Goal: Task Accomplishment & Management: Use online tool/utility

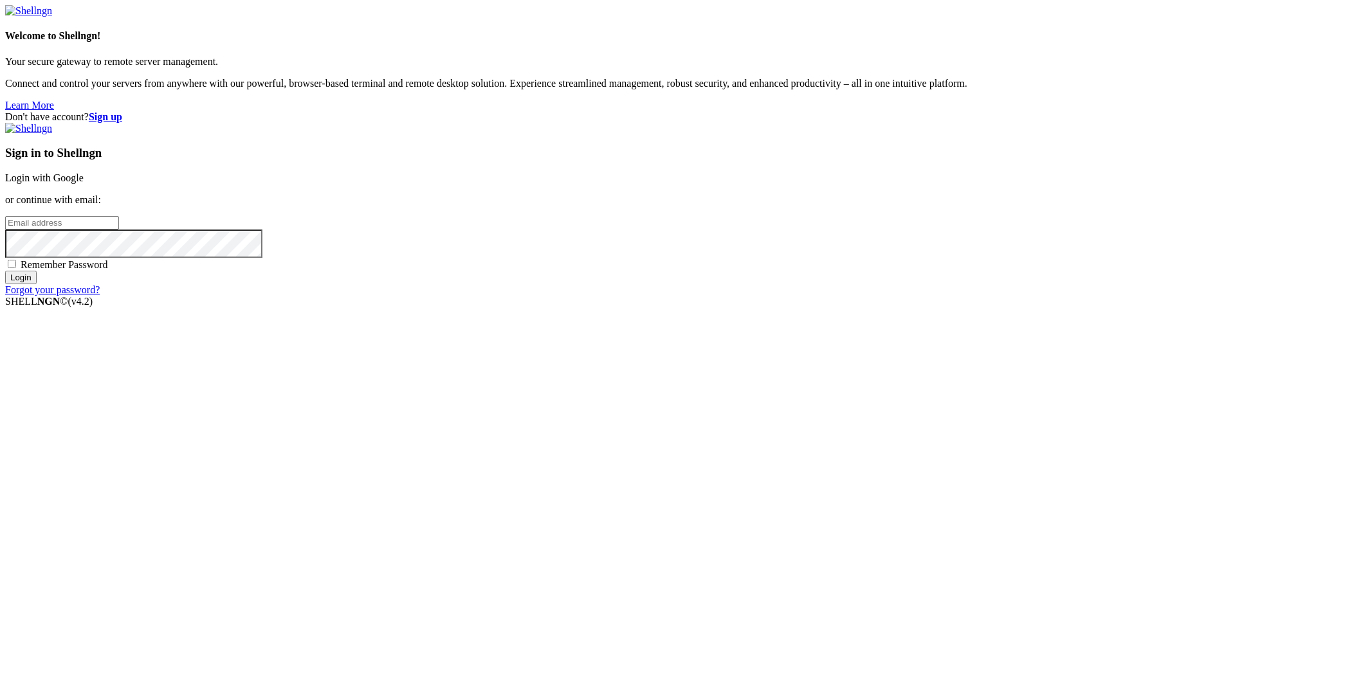
click at [84, 183] on link "Login with Google" at bounding box center [44, 177] width 78 height 11
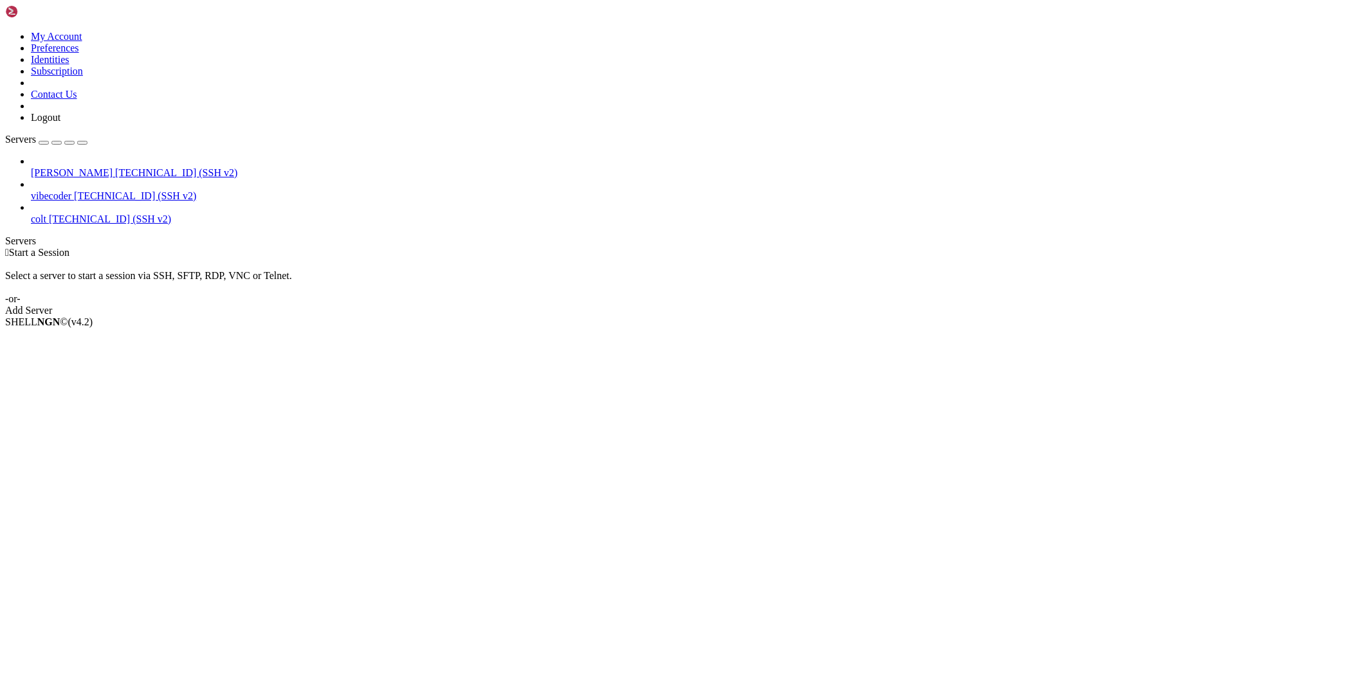
click at [75, 167] on span "[PERSON_NAME]" at bounding box center [72, 172] width 82 height 11
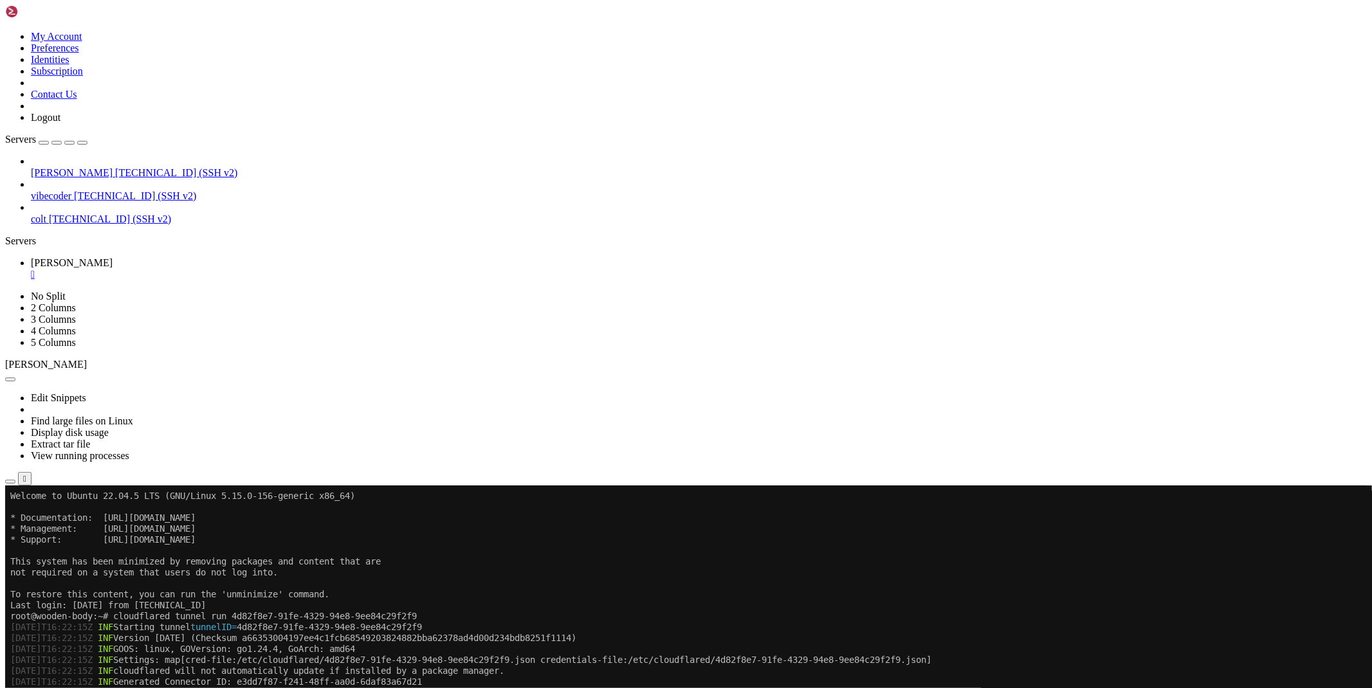
click at [217, 269] on div "" at bounding box center [699, 275] width 1336 height 12
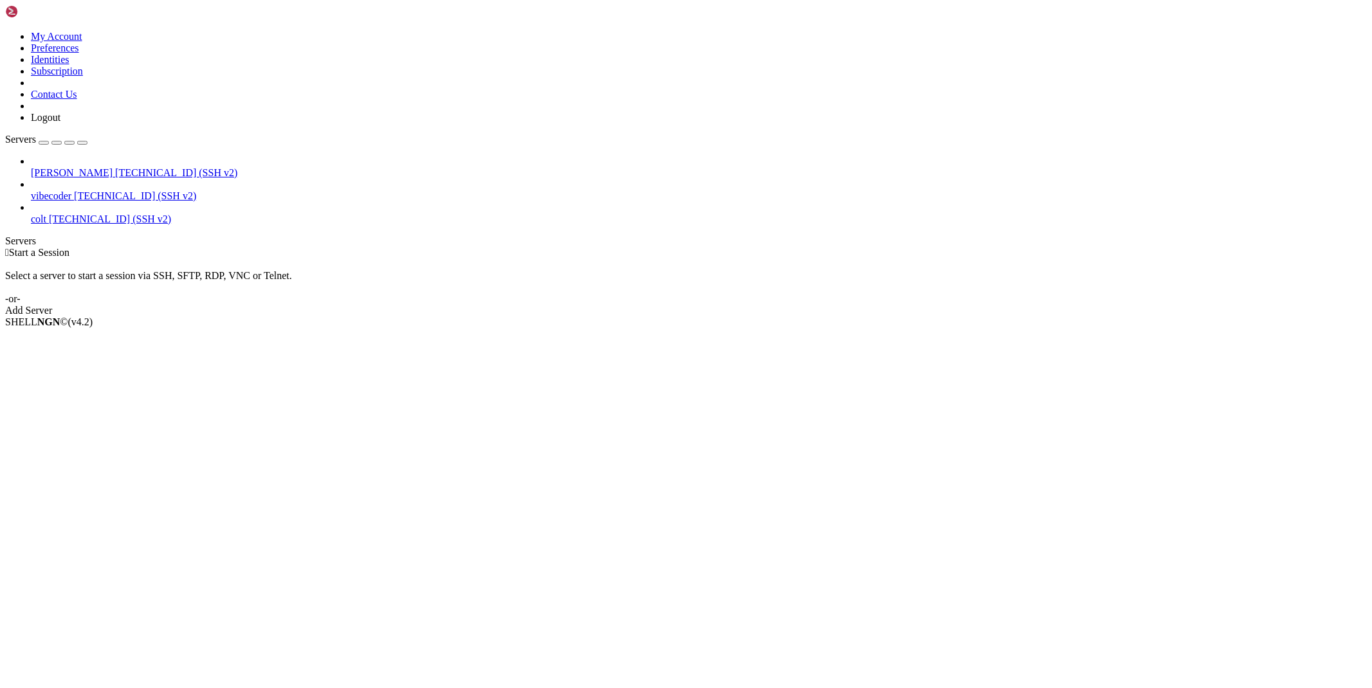
click at [115, 167] on span "[TECHNICAL_ID] (SSH v2)" at bounding box center [176, 172] width 122 height 11
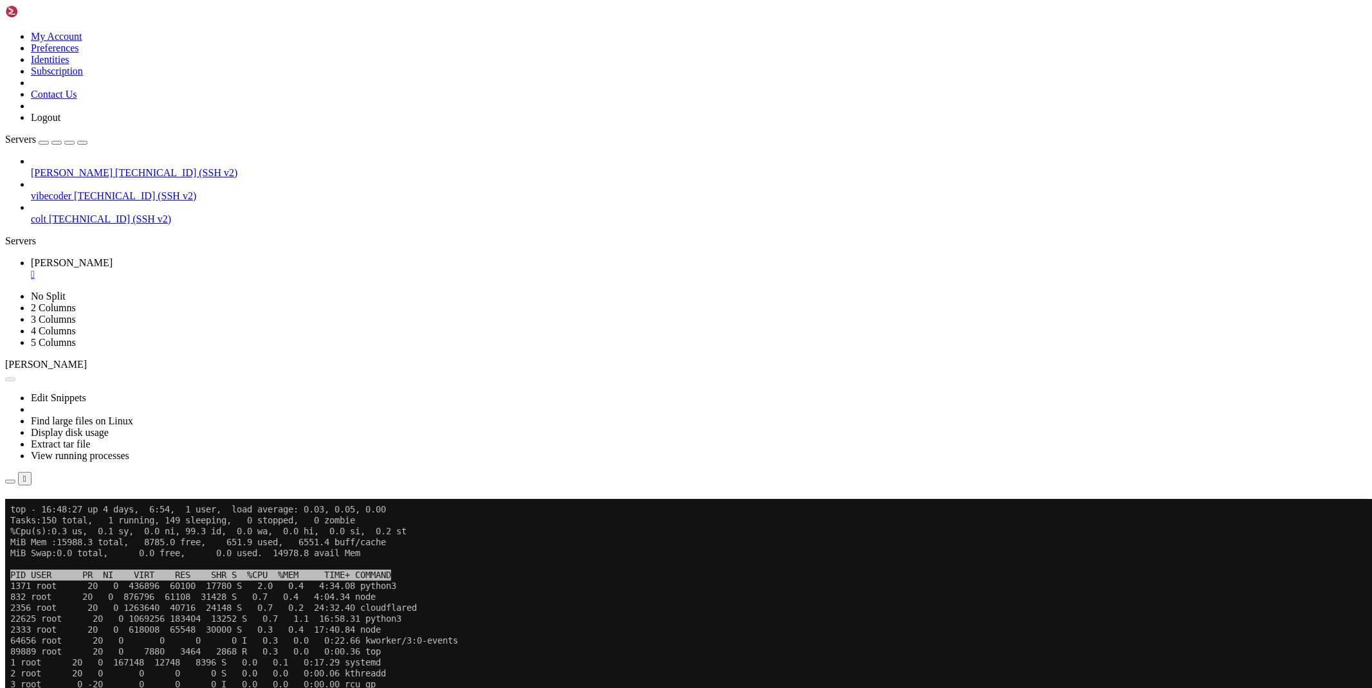
click at [57, 511] on button "Reconnect" at bounding box center [30, 518] width 51 height 14
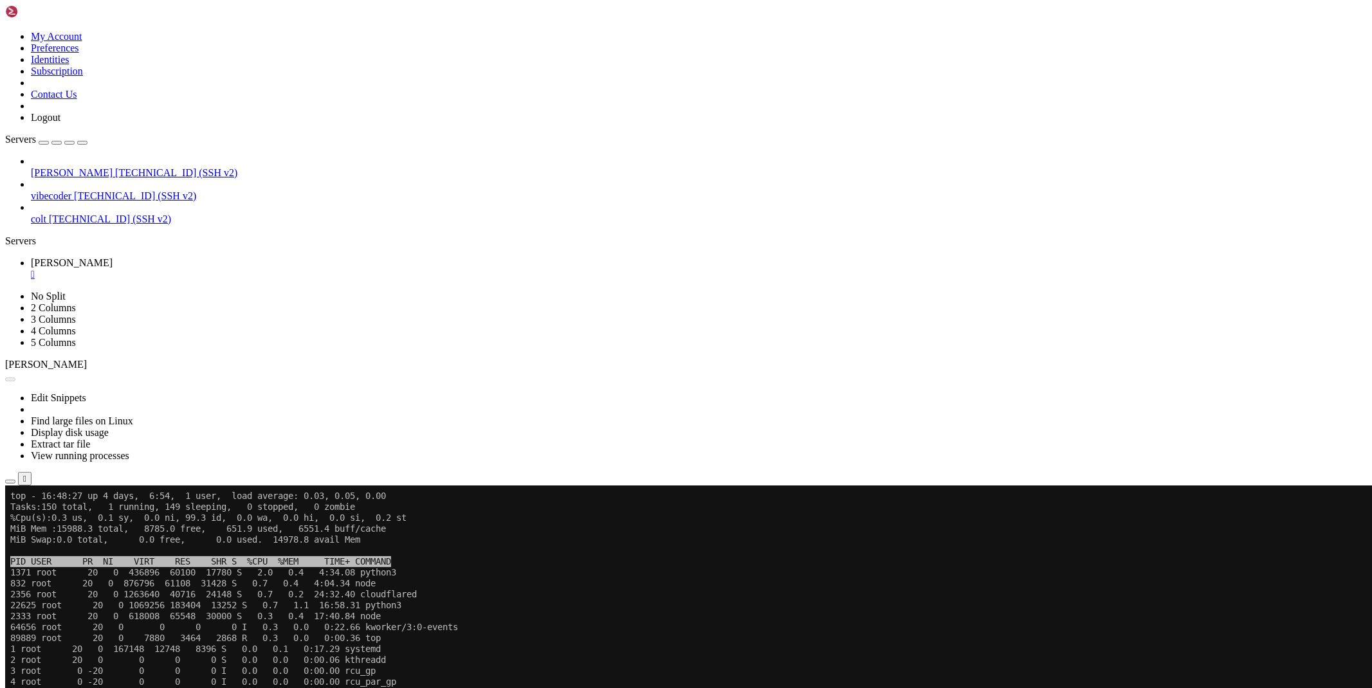
scroll to position [5, 0]
click at [10, 482] on icon "button" at bounding box center [10, 482] width 0 height 0
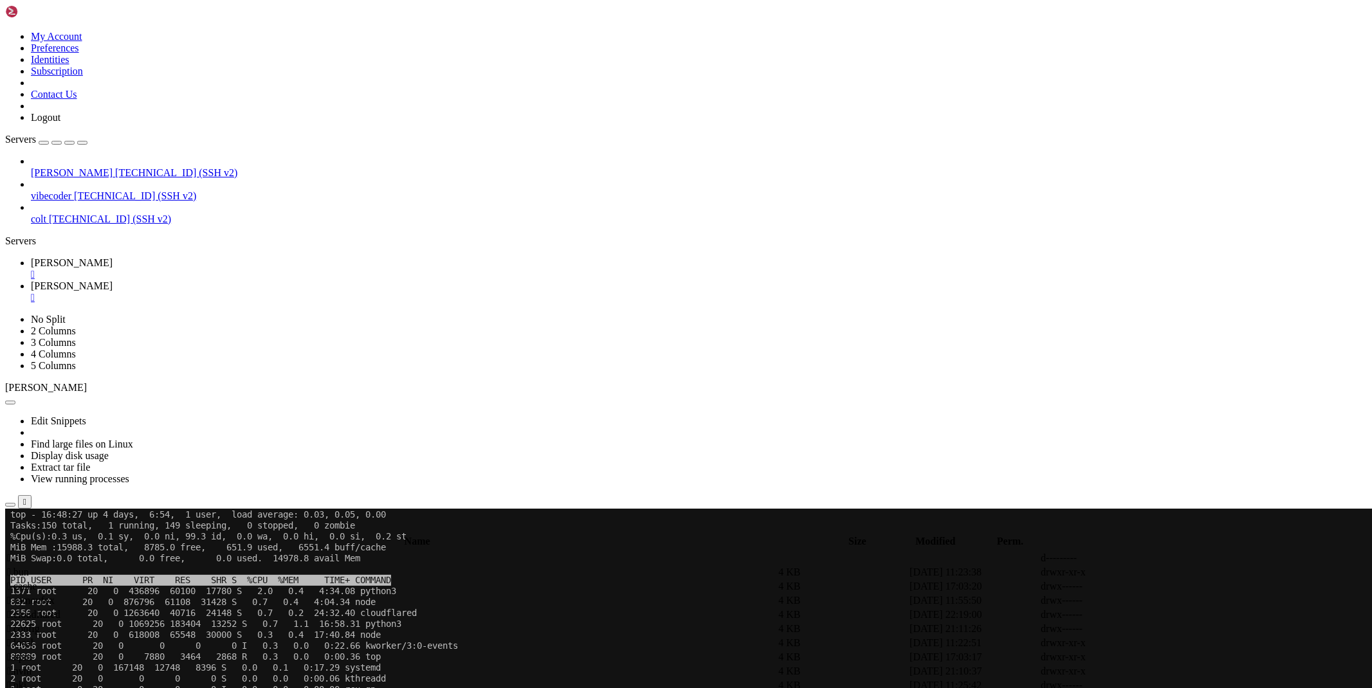
scroll to position [214, 0]
type input "/root/ryx"
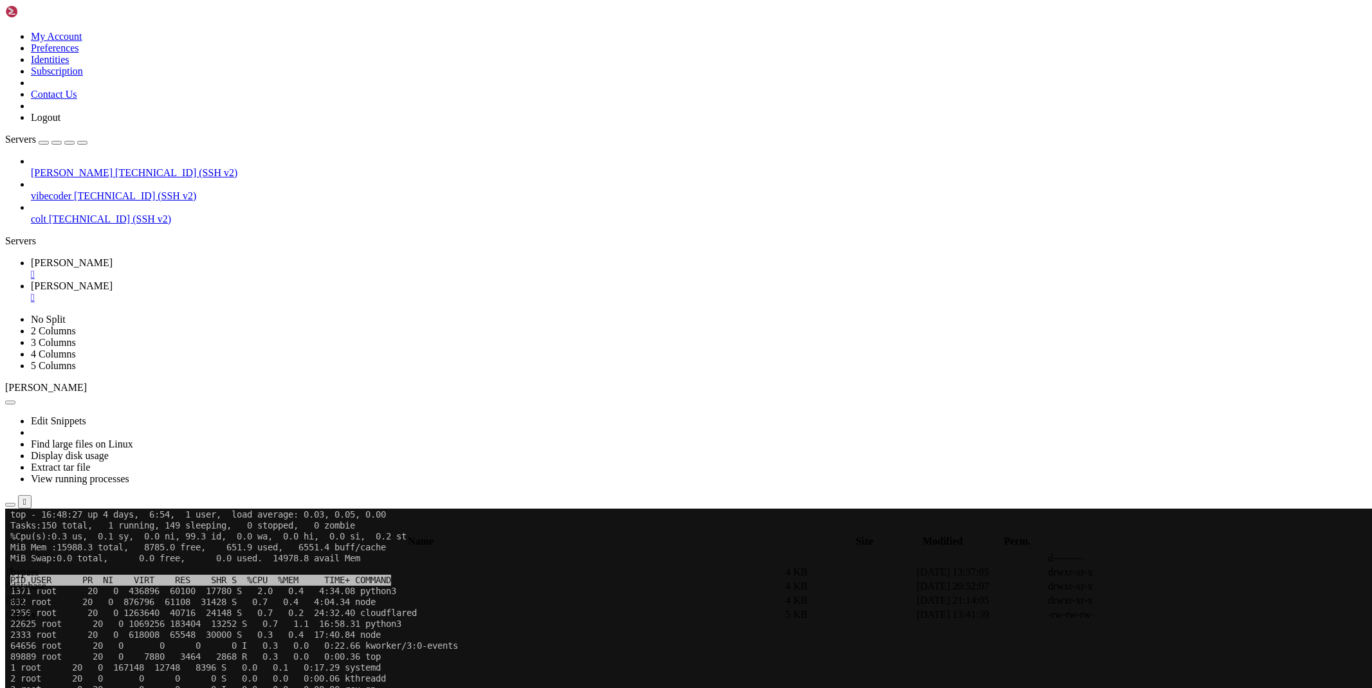
click at [1179, 615] on icon at bounding box center [1179, 615] width 0 height 0
type textarea "[DOMAIN_NAME](_start_())"
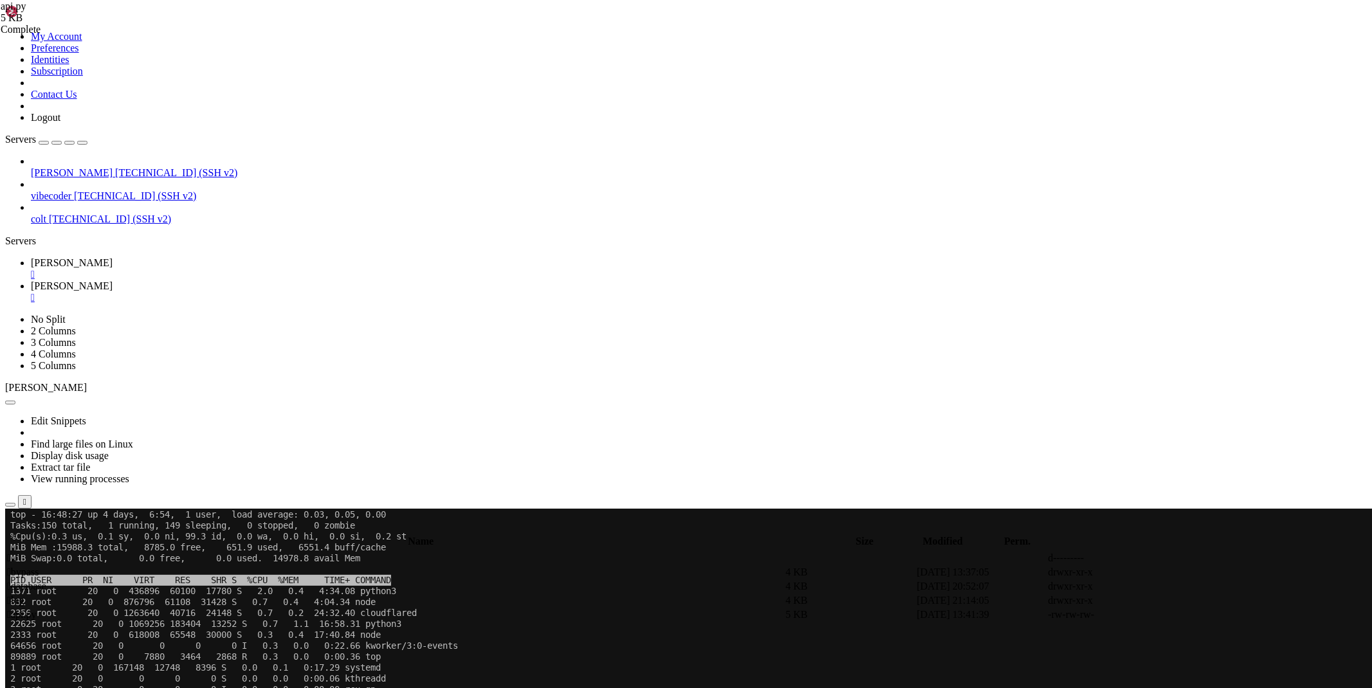
click at [190, 257] on link "[PERSON_NAME] " at bounding box center [699, 268] width 1336 height 23
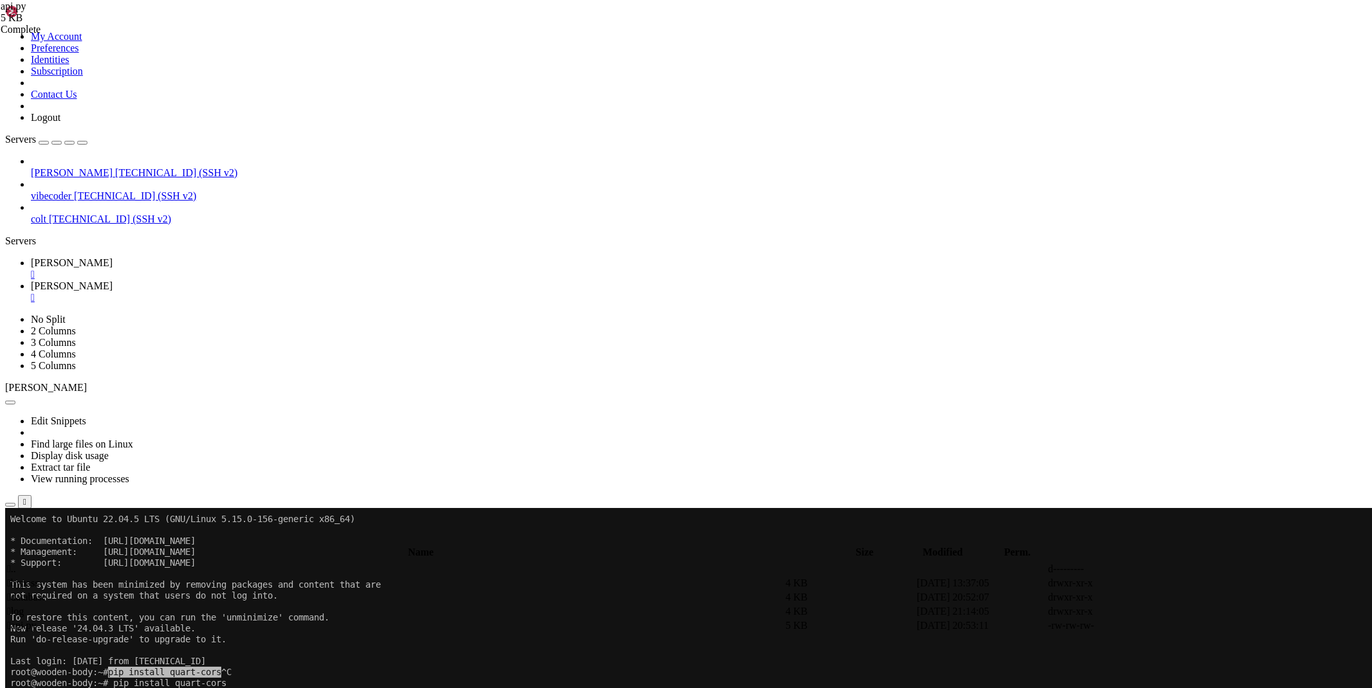
click at [250, 280] on link "[PERSON_NAME] " at bounding box center [699, 291] width 1336 height 23
click at [1179, 626] on icon at bounding box center [1179, 626] width 0 height 0
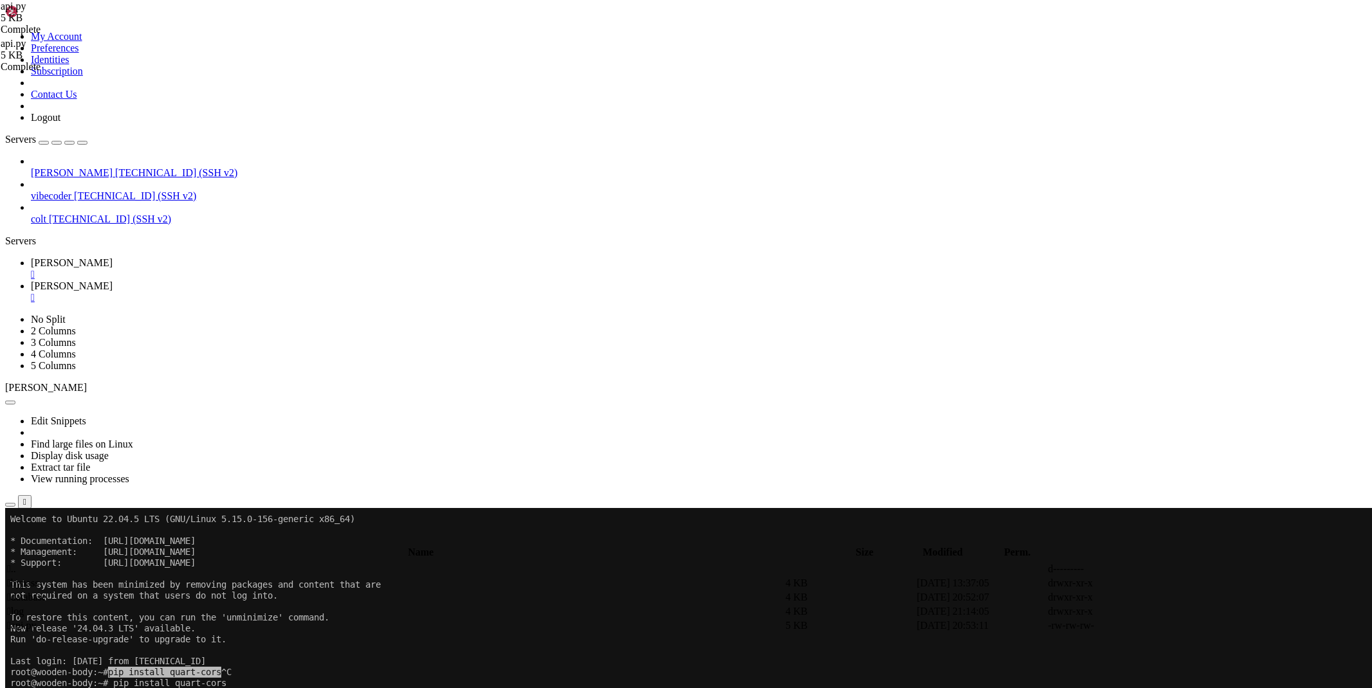
paste textarea
type textarea "[DOMAIN_NAME](_start_())"
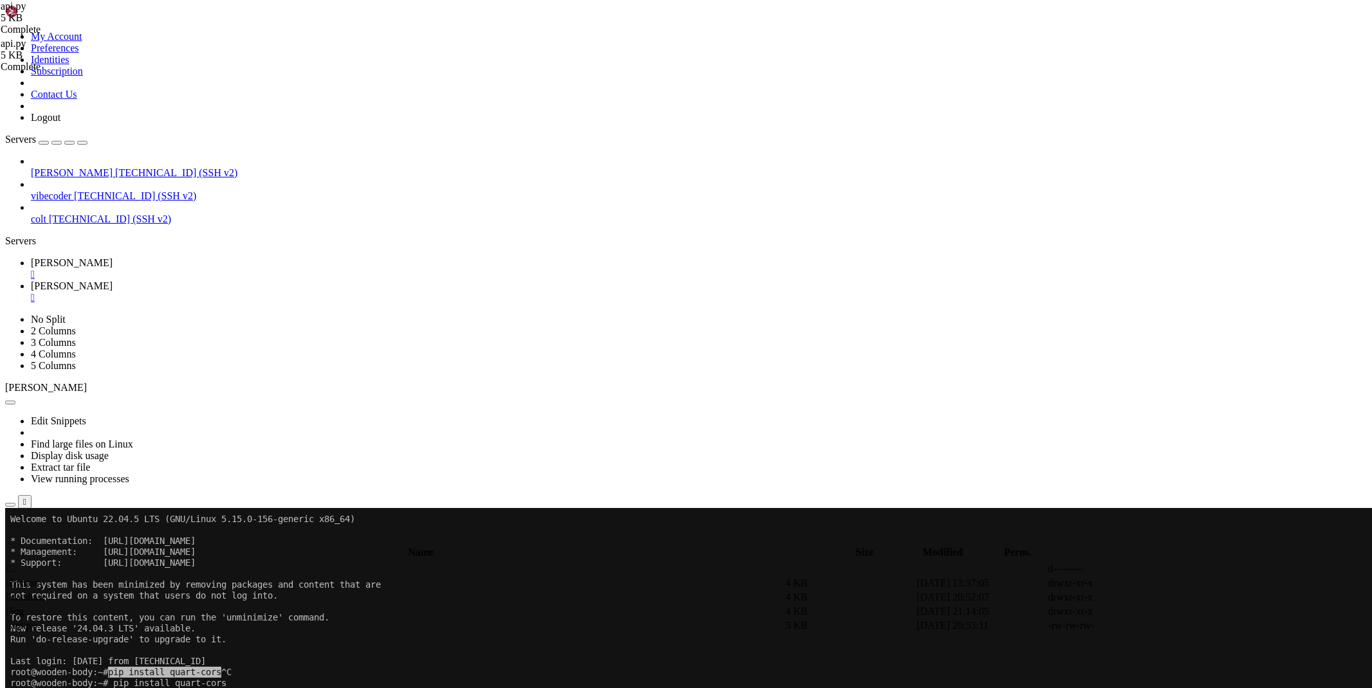
click at [175, 257] on link "[PERSON_NAME] " at bounding box center [699, 268] width 1336 height 23
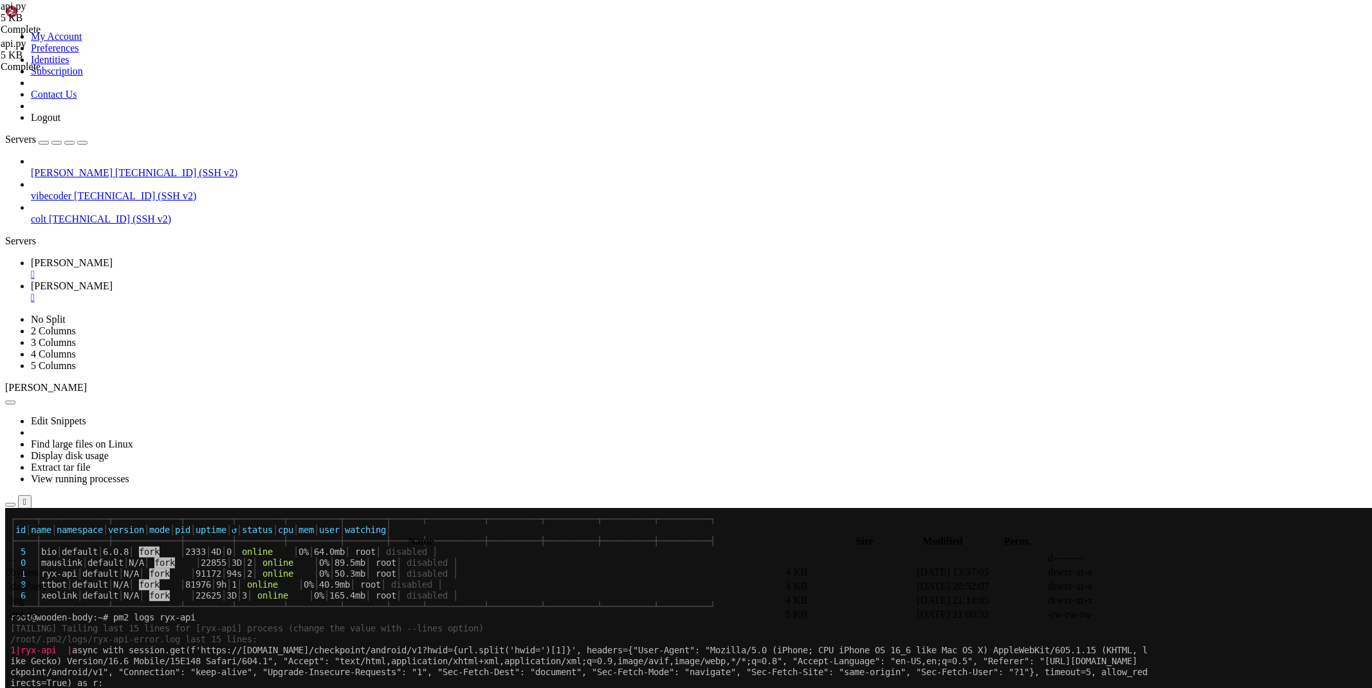
scroll to position [1618, 0]
click at [251, 280] on link "[PERSON_NAME] " at bounding box center [699, 291] width 1336 height 23
click at [1179, 615] on icon at bounding box center [1179, 615] width 0 height 0
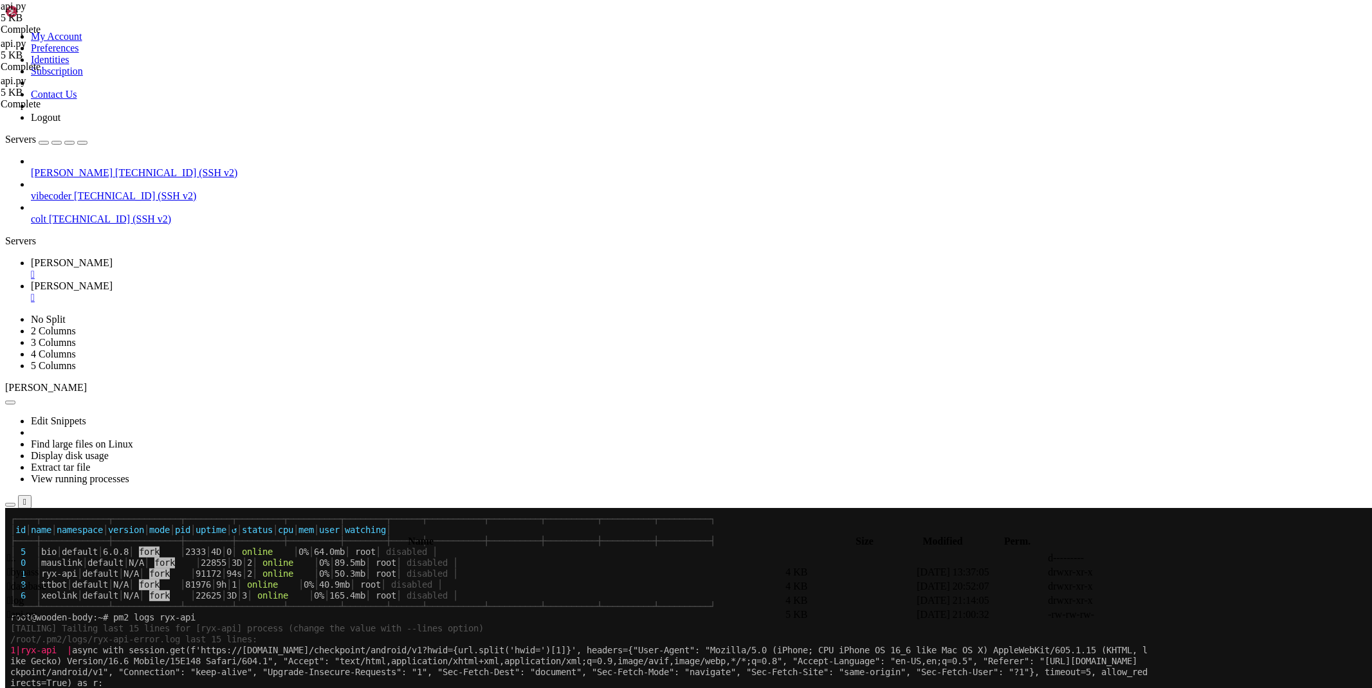
drag, startPoint x: 241, startPoint y: 574, endPoint x: 246, endPoint y: 589, distance: 15.7
type textarea "except:"
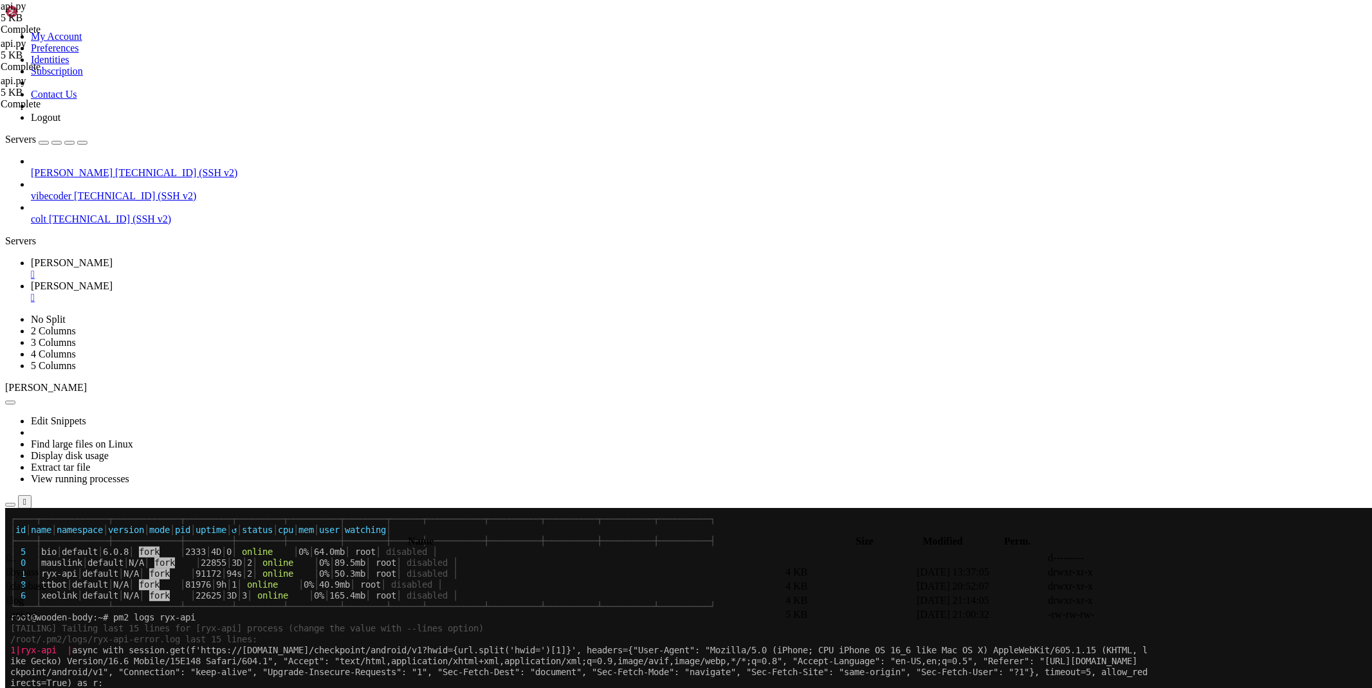
scroll to position [0, 3]
type textarea "except Expection :"
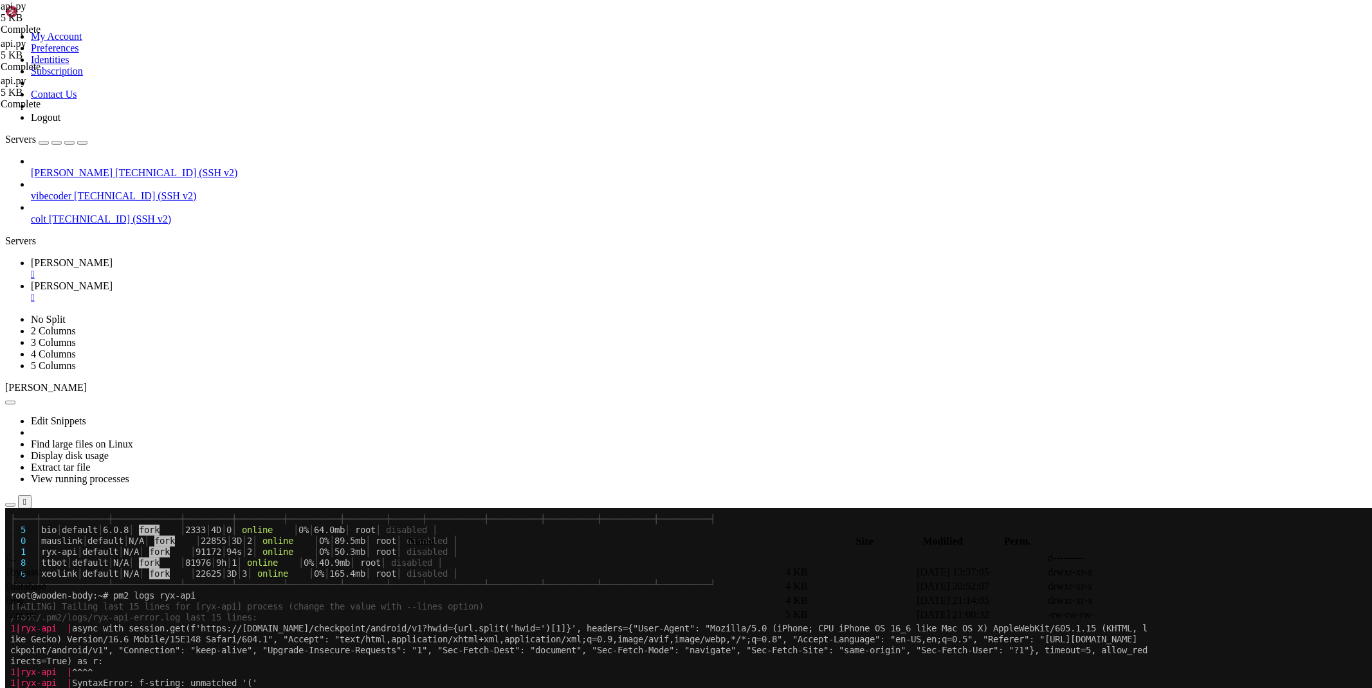
scroll to position [1640, 0]
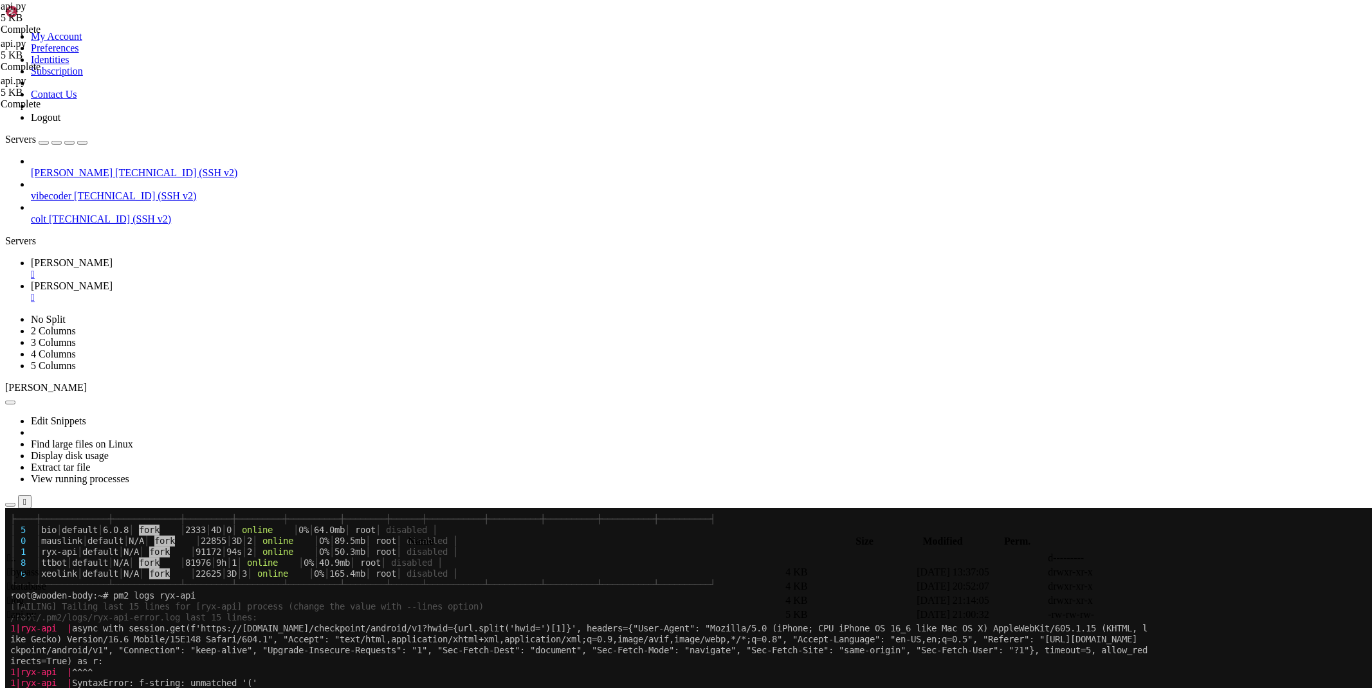
paste textarea "cep"
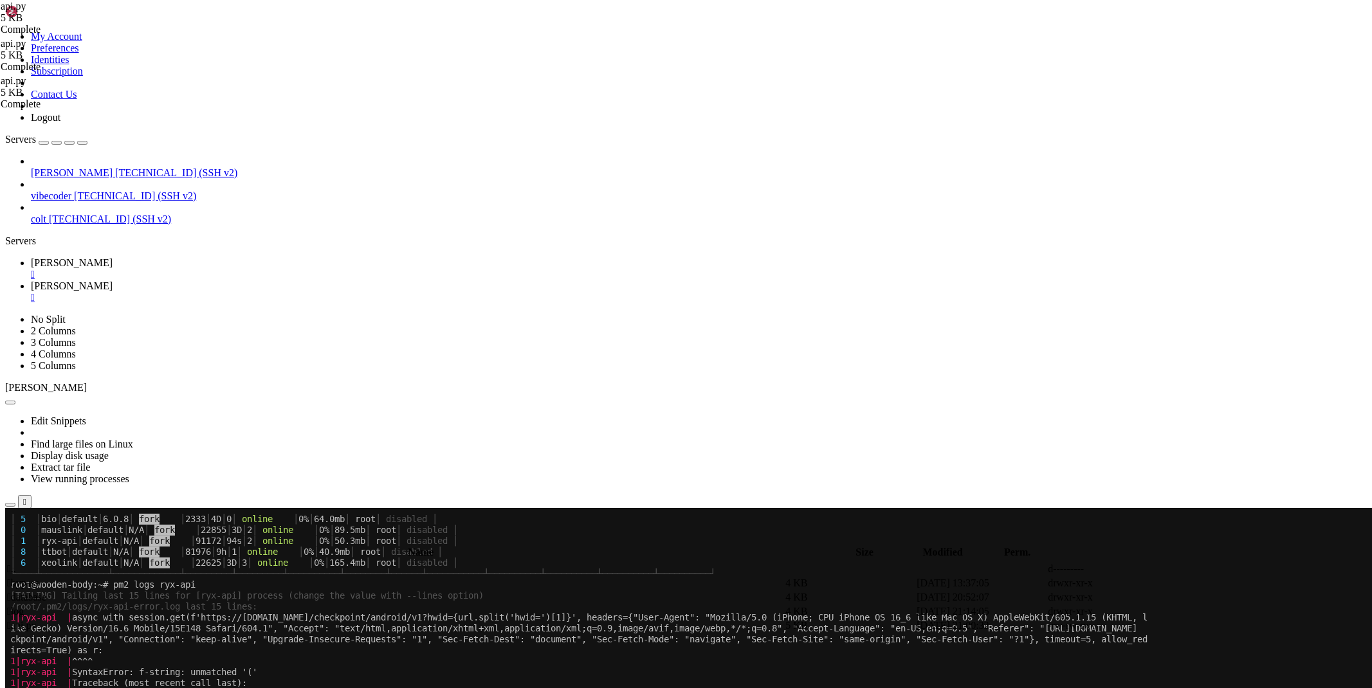
type textarea "except Exception as e:"
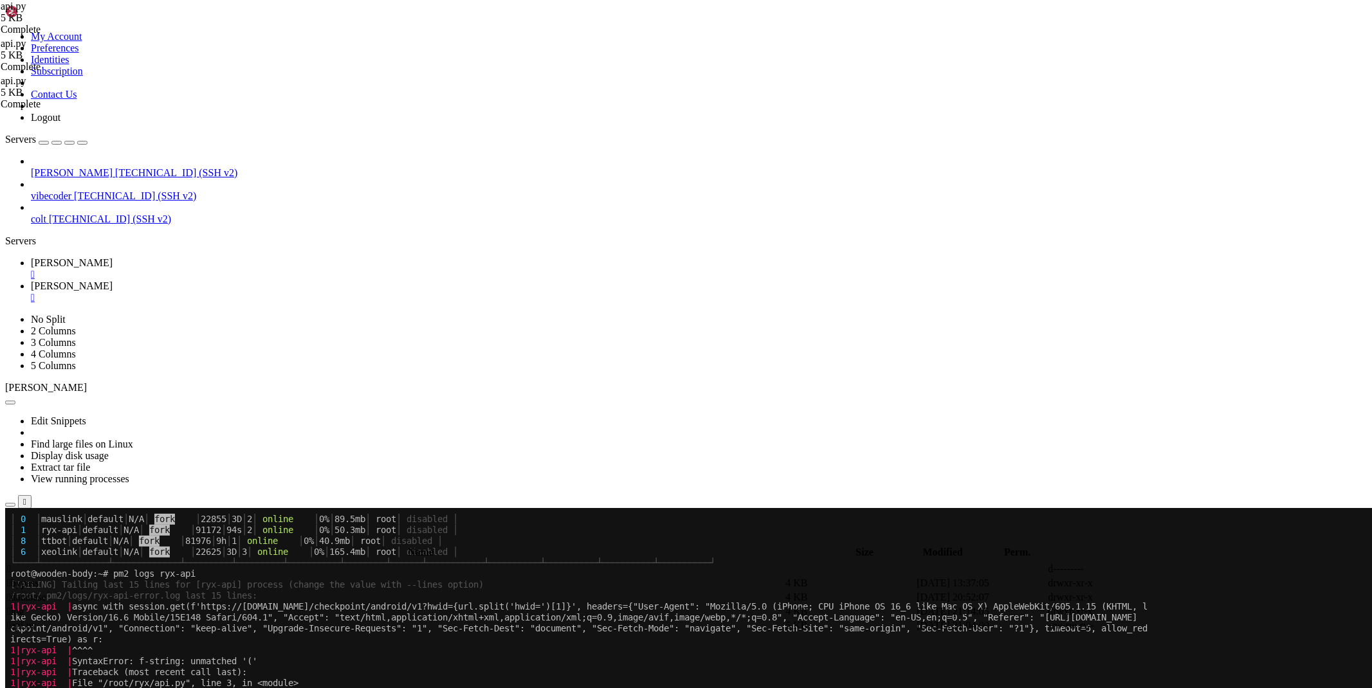
click at [202, 531] on div "/root/ryx" at bounding box center [686, 538] width 1362 height 14
click at [197, 257] on link "[PERSON_NAME] " at bounding box center [699, 268] width 1336 height 23
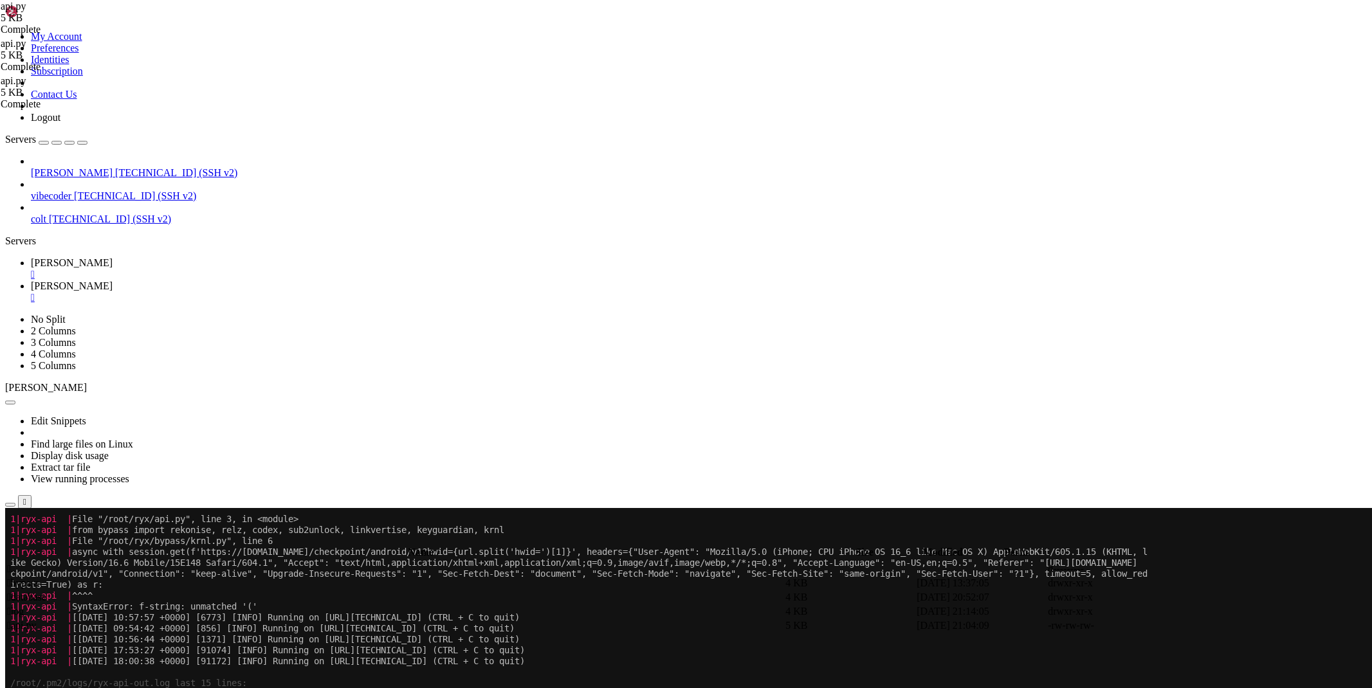
scroll to position [2242, 0]
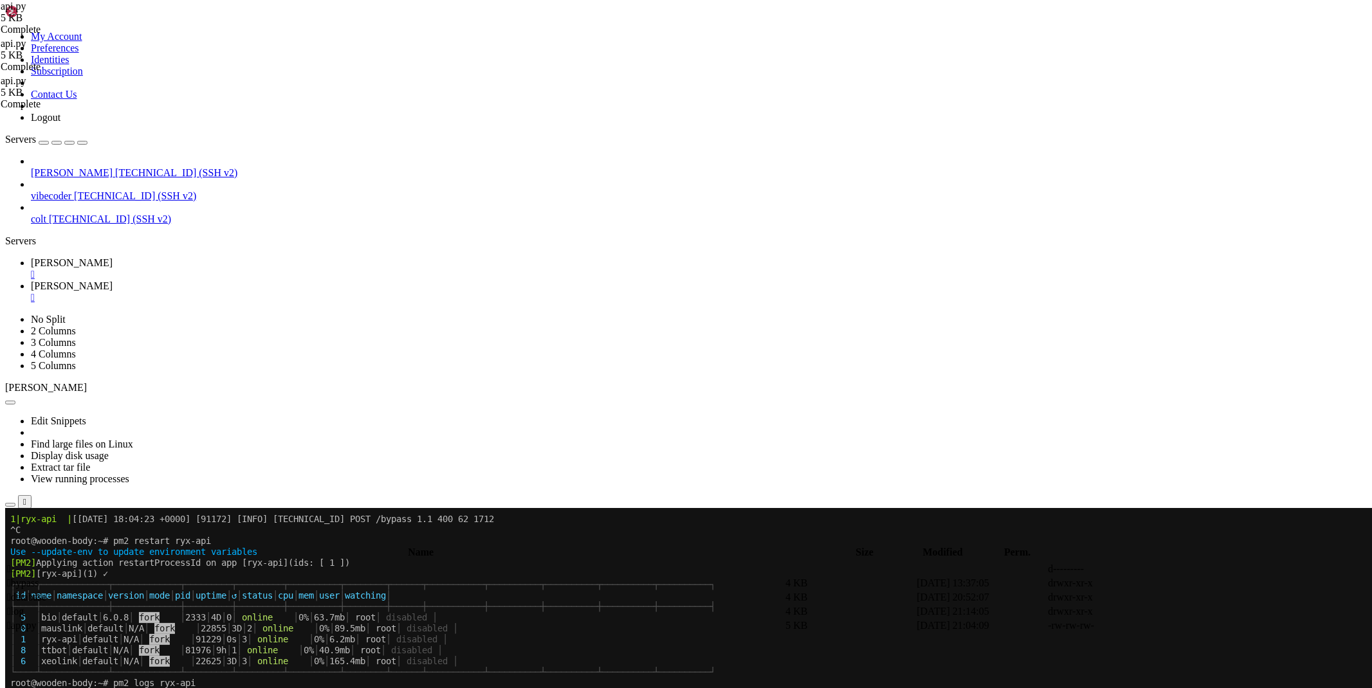
click at [247, 280] on link "[PERSON_NAME] " at bounding box center [699, 291] width 1336 height 23
click at [1179, 626] on link at bounding box center [1179, 626] width 0 height 0
type textarea "async with [DOMAIN_NAME]('/root/ryx/database/keys.json', 'r', encoding='utf-8')…"
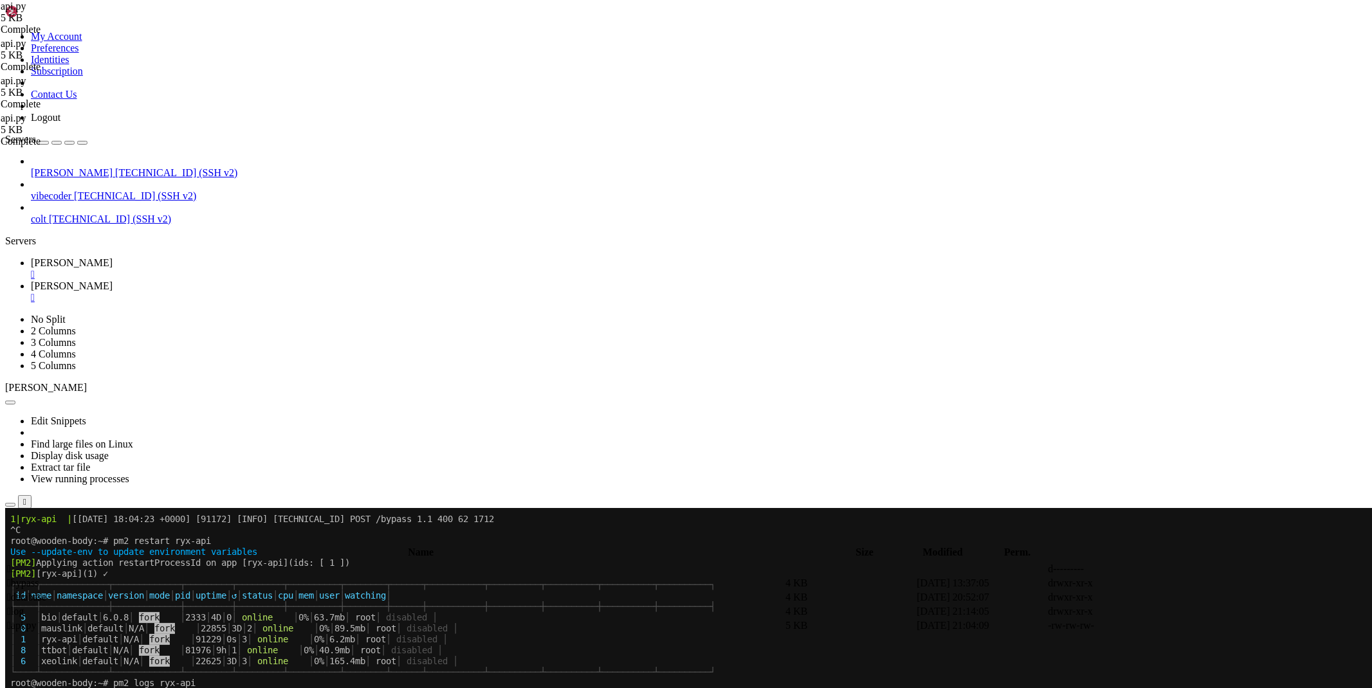
click at [193, 257] on link "[PERSON_NAME] " at bounding box center [699, 268] width 1336 height 23
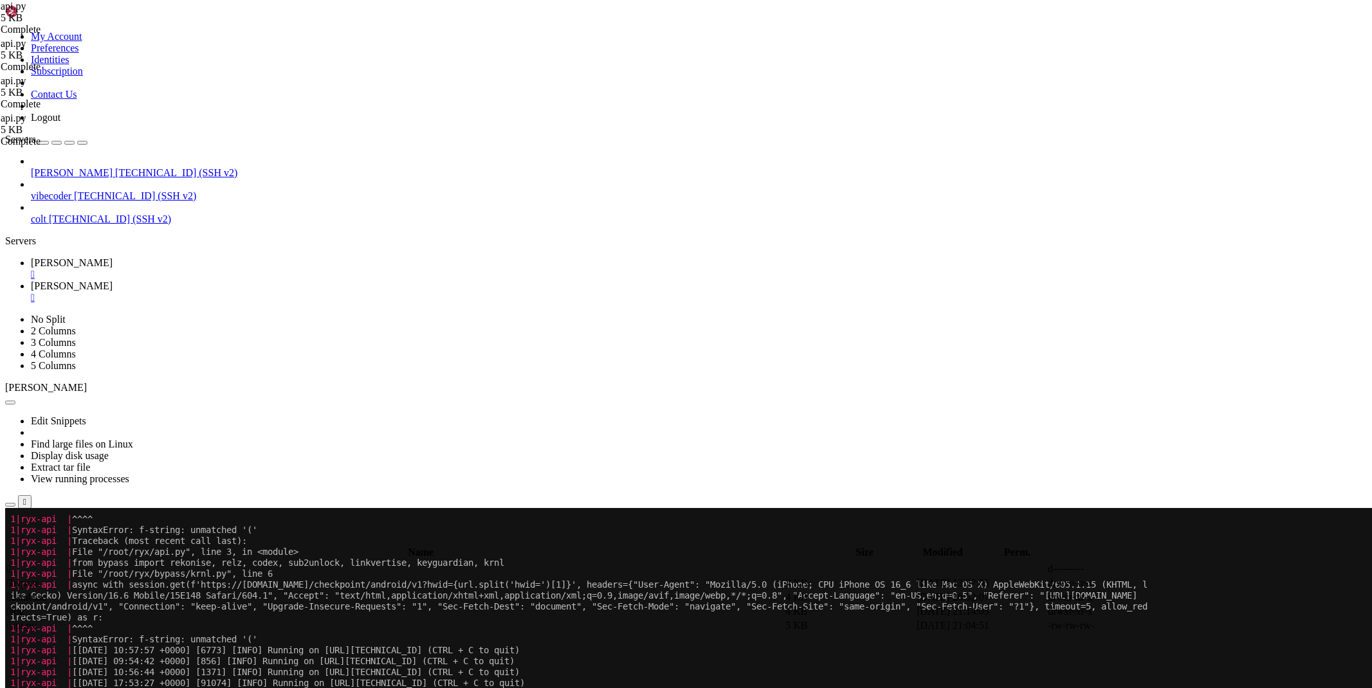
scroll to position [2438, 0]
